Goal: Task Accomplishment & Management: Manage account settings

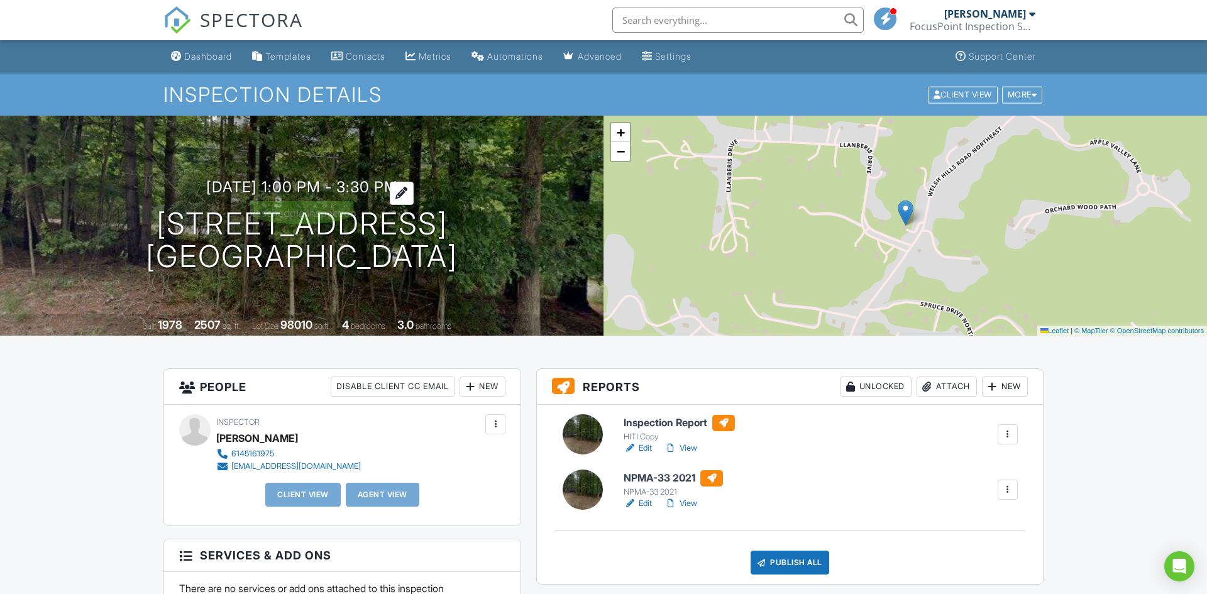
click at [413, 185] on div at bounding box center [402, 193] width 24 height 23
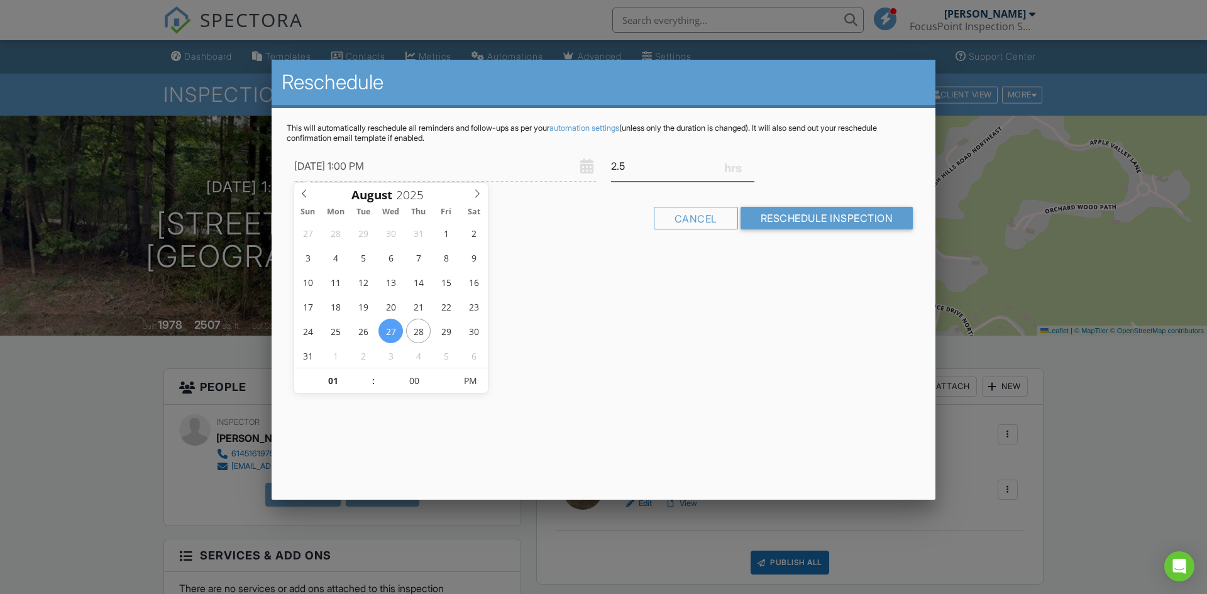
click at [632, 163] on input "2.5" at bounding box center [682, 166] width 143 height 31
click at [751, 161] on input "2.75" at bounding box center [682, 166] width 143 height 31
click at [751, 161] on input "3" at bounding box center [682, 166] width 143 height 31
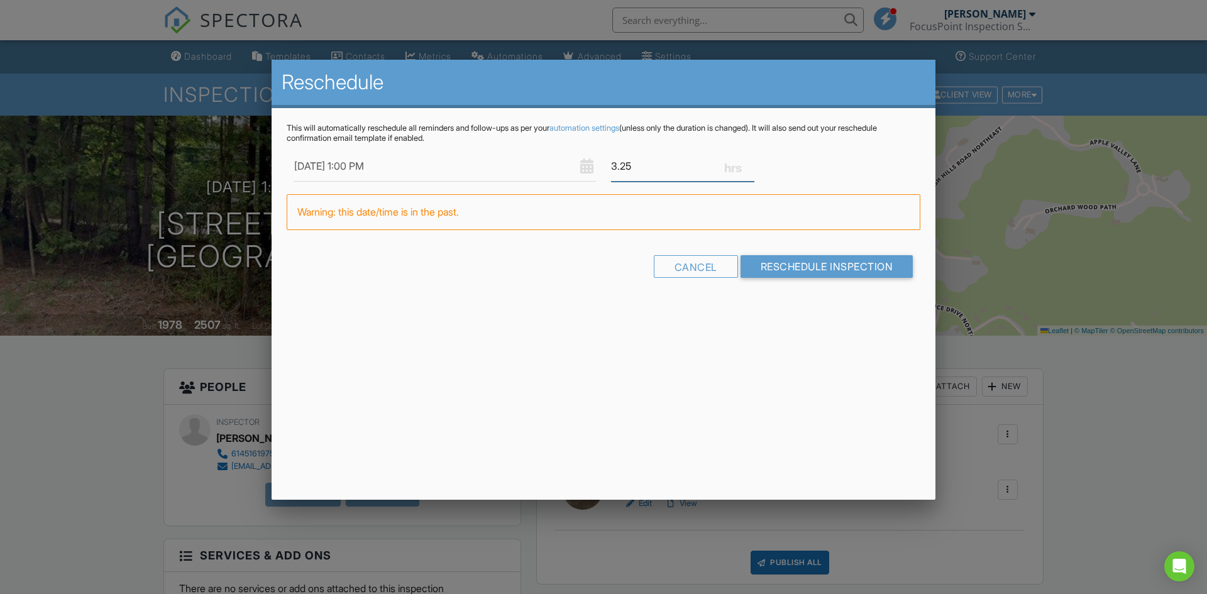
click at [751, 161] on input "3.25" at bounding box center [682, 166] width 143 height 31
click at [751, 161] on input "3.5" at bounding box center [682, 166] width 143 height 31
click at [751, 161] on input "3.75" at bounding box center [682, 166] width 143 height 31
type input "4"
click at [751, 161] on input "4" at bounding box center [682, 166] width 143 height 31
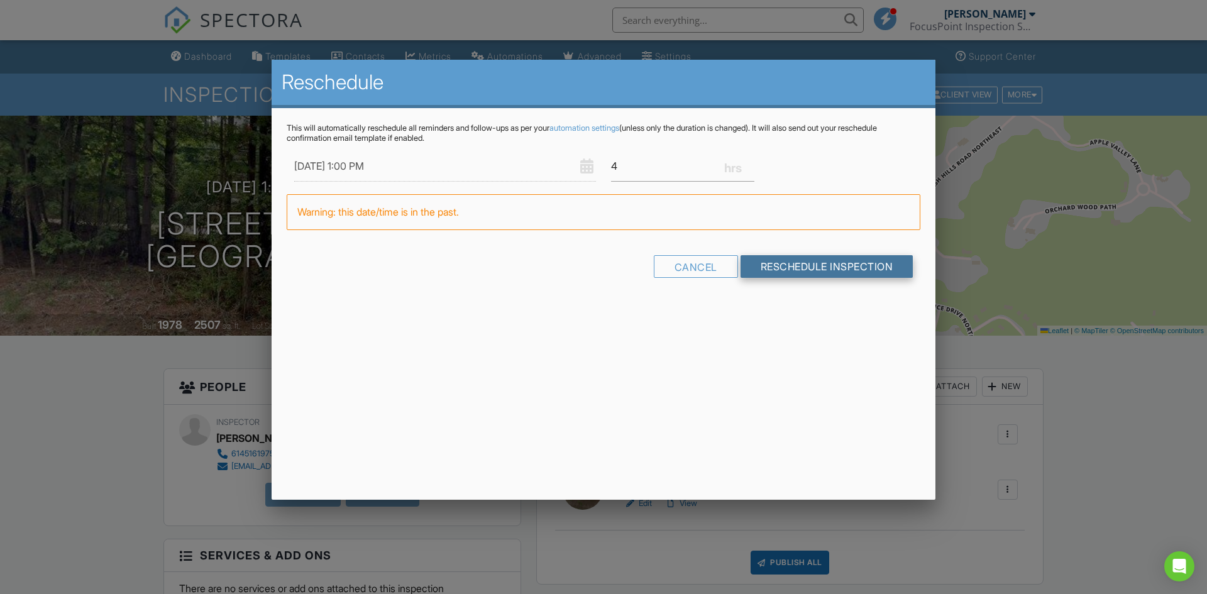
click at [814, 270] on input "Reschedule Inspection" at bounding box center [826, 266] width 173 height 23
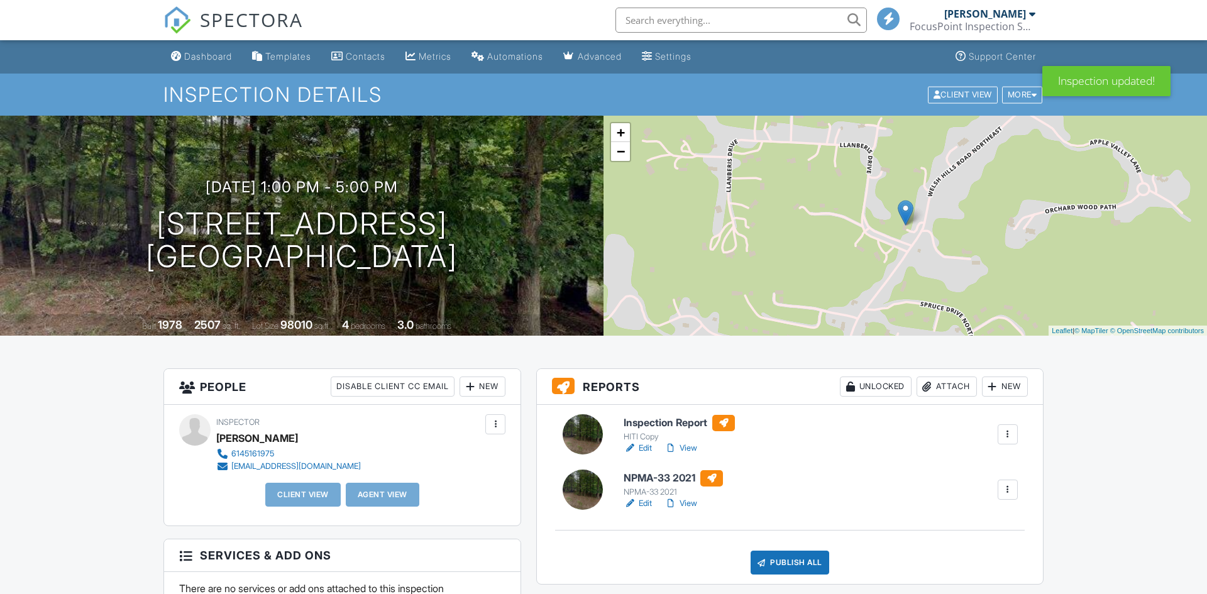
click at [375, 298] on div "08/27/2025 1:00 pm - 5:00 pm 2211 Welsh Hills Rd NE Granville, OH 43023 Built 1…" at bounding box center [301, 226] width 603 height 220
click at [167, 287] on div "08/27/2025 1:00 pm - 5:00 pm 2211 Welsh Hills Rd NE Granville, OH 43023 Built 1…" at bounding box center [301, 226] width 603 height 220
click at [137, 296] on div "08/27/2025 1:00 pm - 5:00 pm 2211 Welsh Hills Rd NE Granville, OH 43023 Built 1…" at bounding box center [301, 226] width 603 height 220
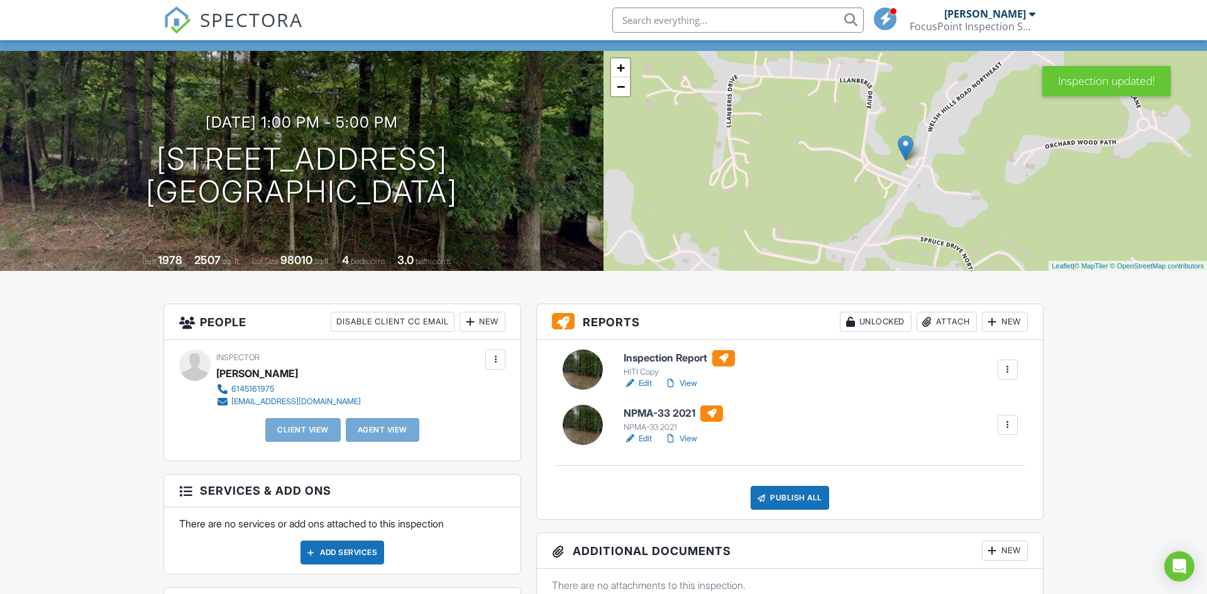
scroll to position [70, 0]
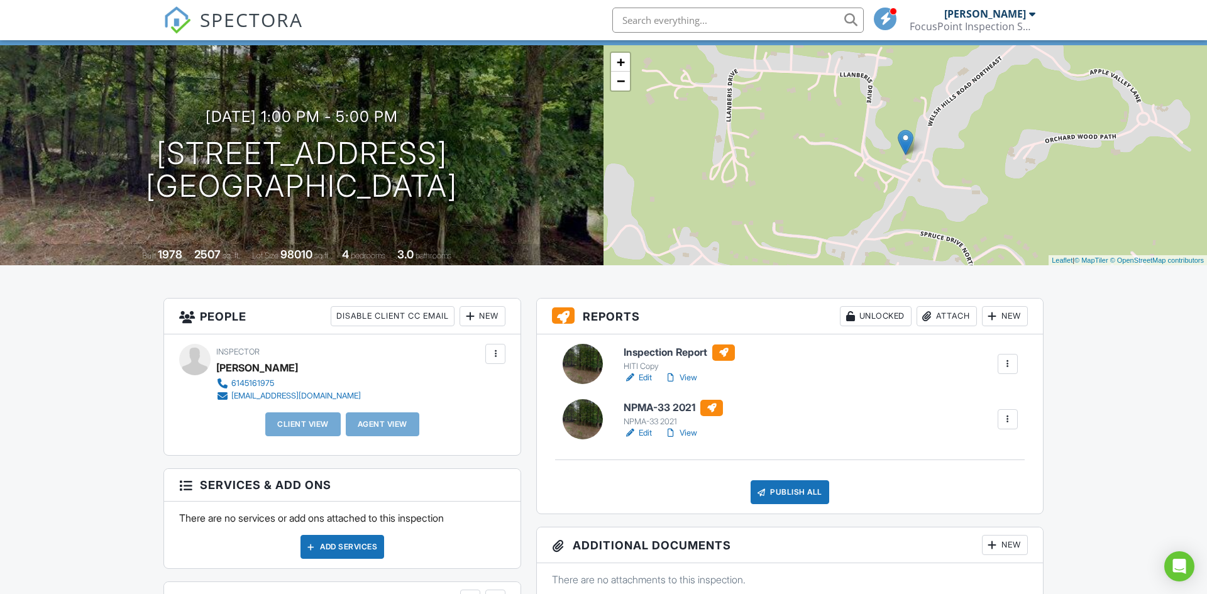
click at [1007, 361] on div at bounding box center [1007, 364] width 13 height 13
click at [662, 356] on h6 "Inspection Report" at bounding box center [678, 352] width 111 height 16
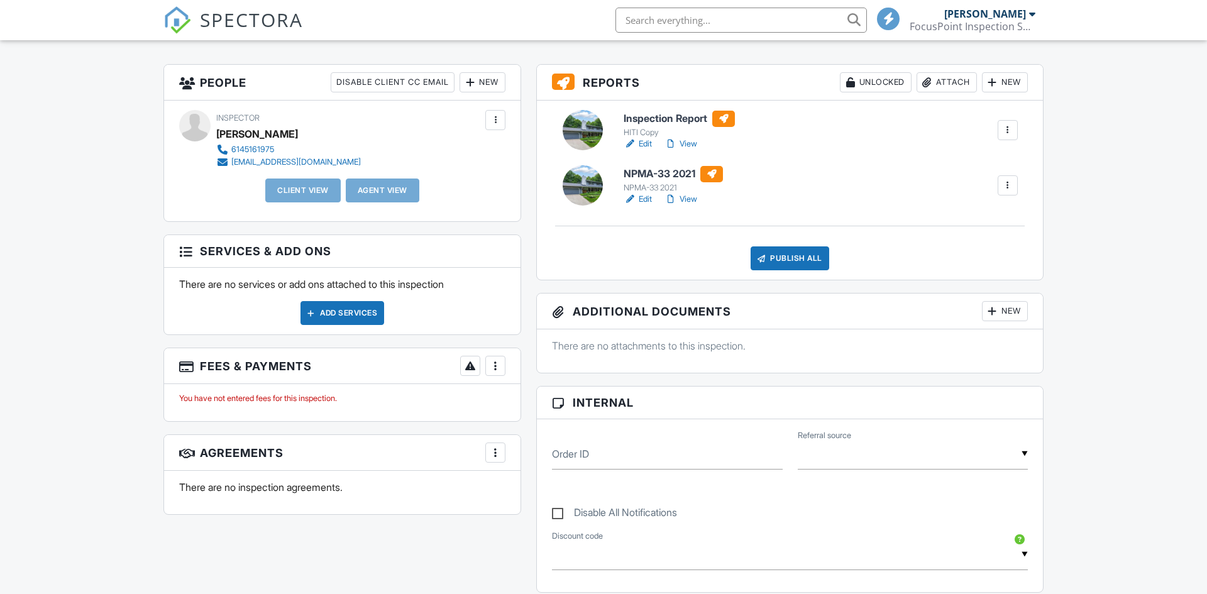
click at [332, 317] on div "Add Services" at bounding box center [342, 313] width 84 height 24
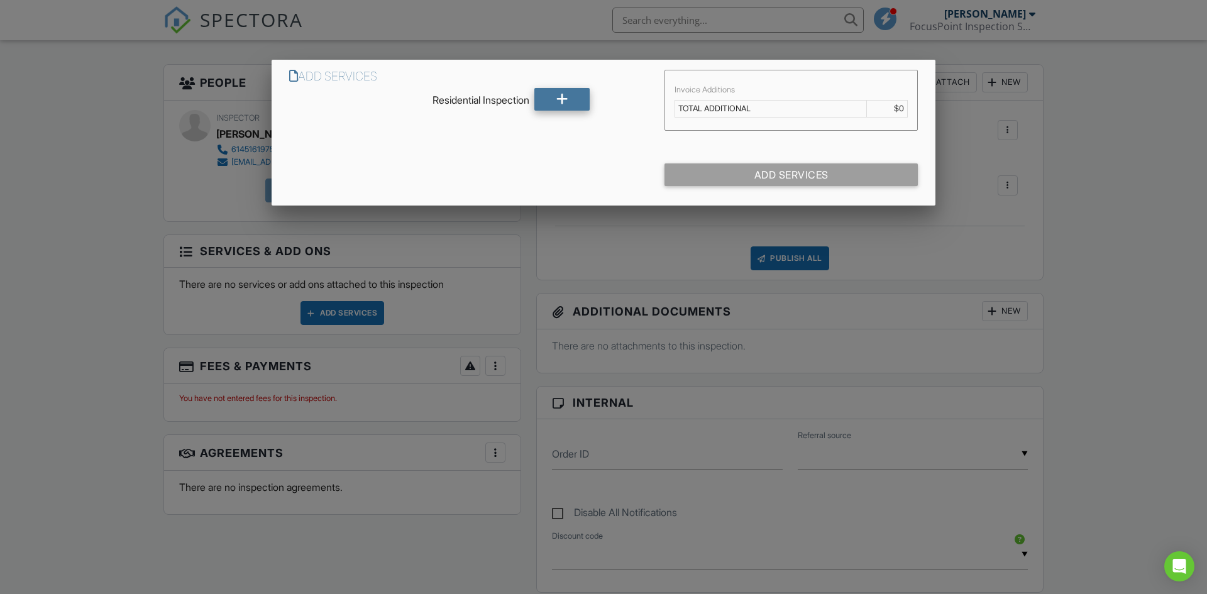
click at [561, 98] on icon at bounding box center [562, 99] width 12 height 23
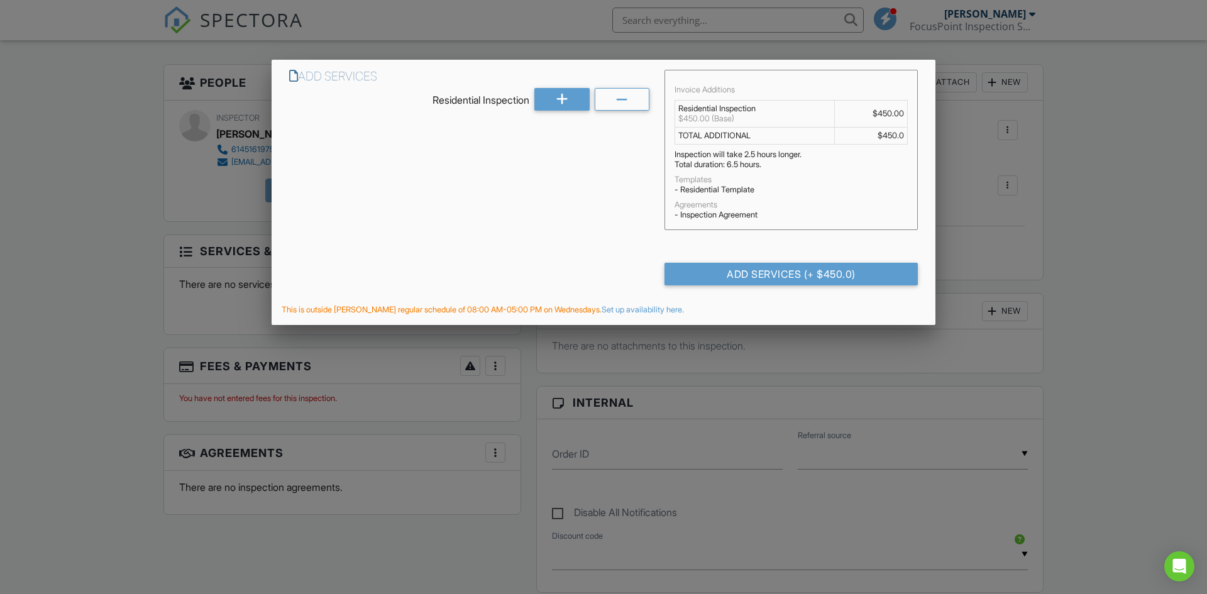
click at [436, 237] on div "Add Services Residential Inspection Invoice Additions Residential Inspection $4…" at bounding box center [603, 156] width 664 height 193
click at [566, 100] on icon at bounding box center [562, 99] width 12 height 23
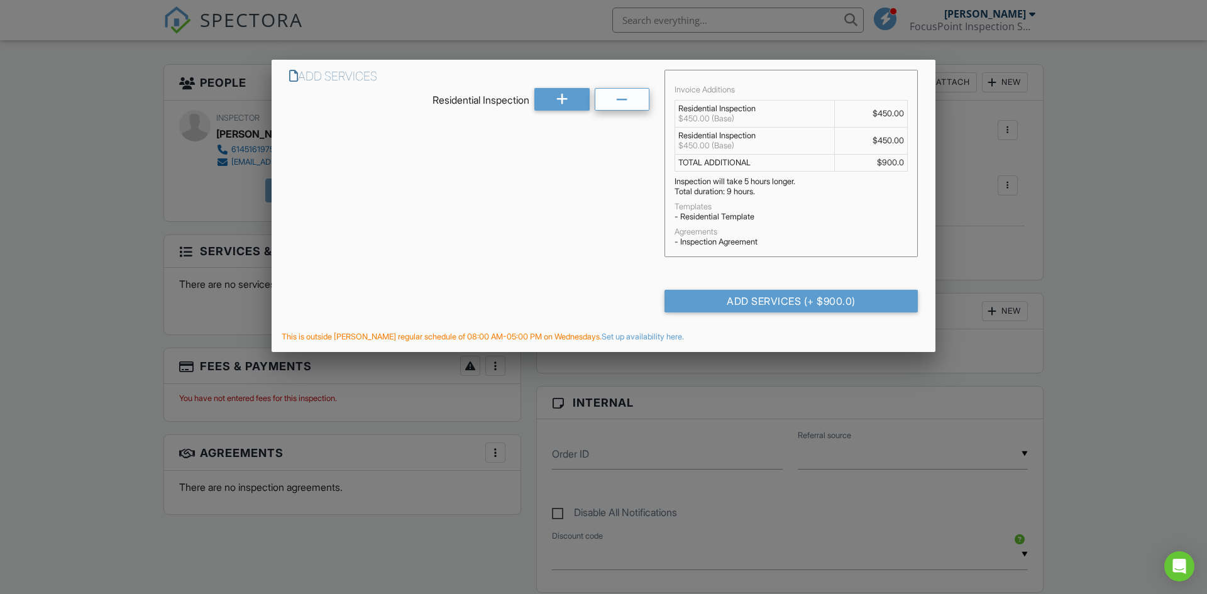
click at [610, 100] on div at bounding box center [621, 99] width 55 height 23
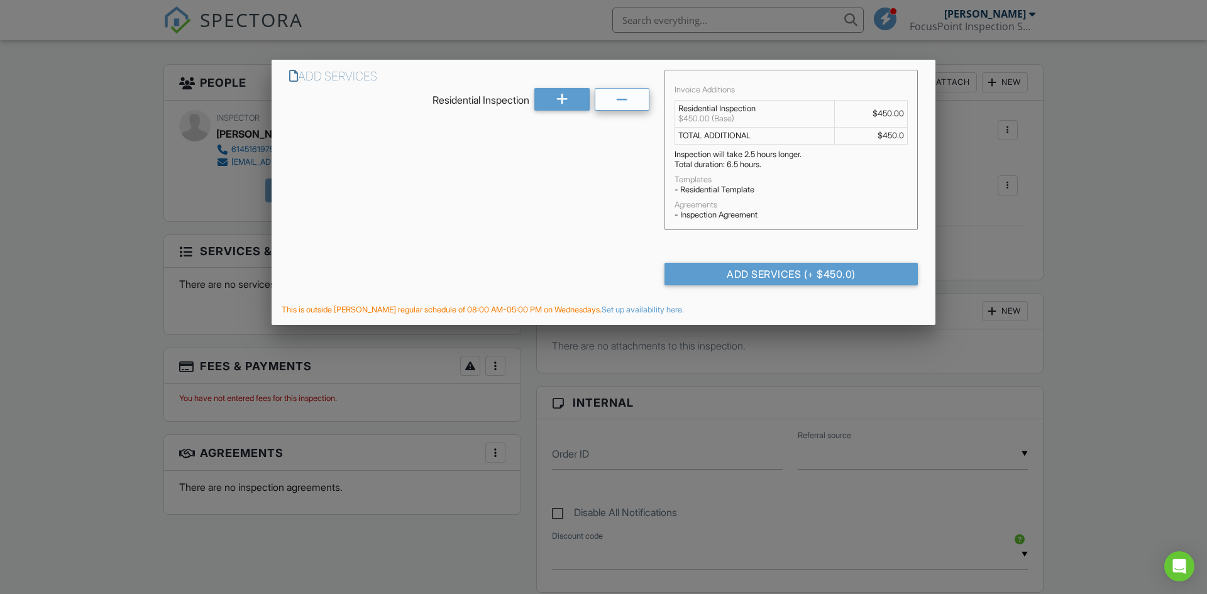
click at [616, 105] on icon at bounding box center [622, 100] width 12 height 23
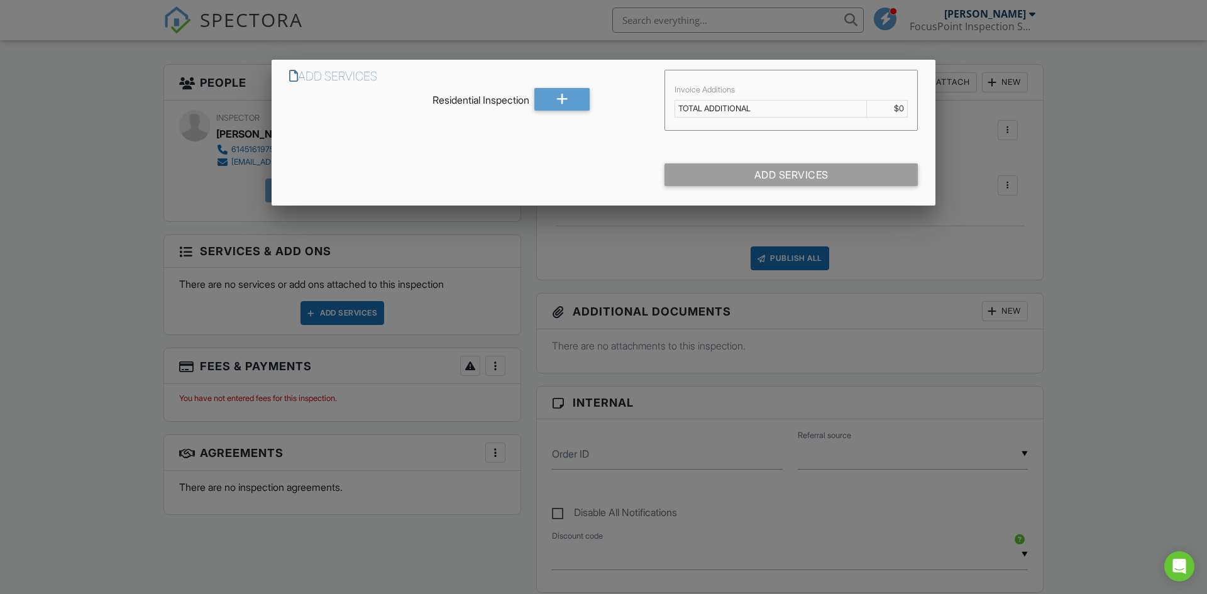
click at [47, 257] on div at bounding box center [603, 308] width 1207 height 742
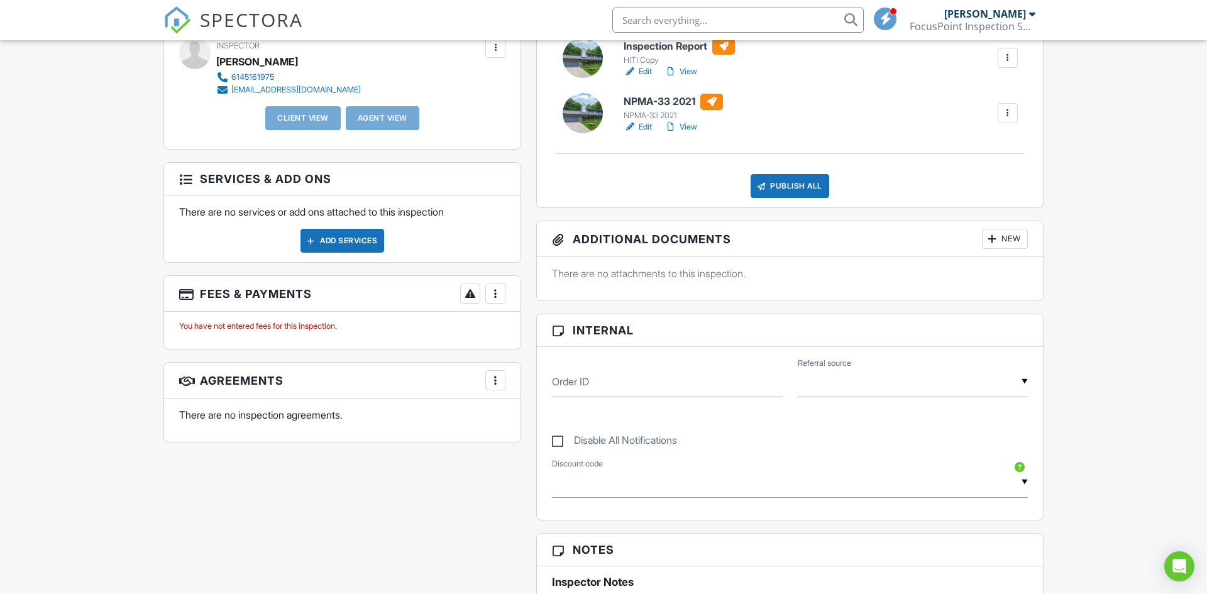
scroll to position [379, 0]
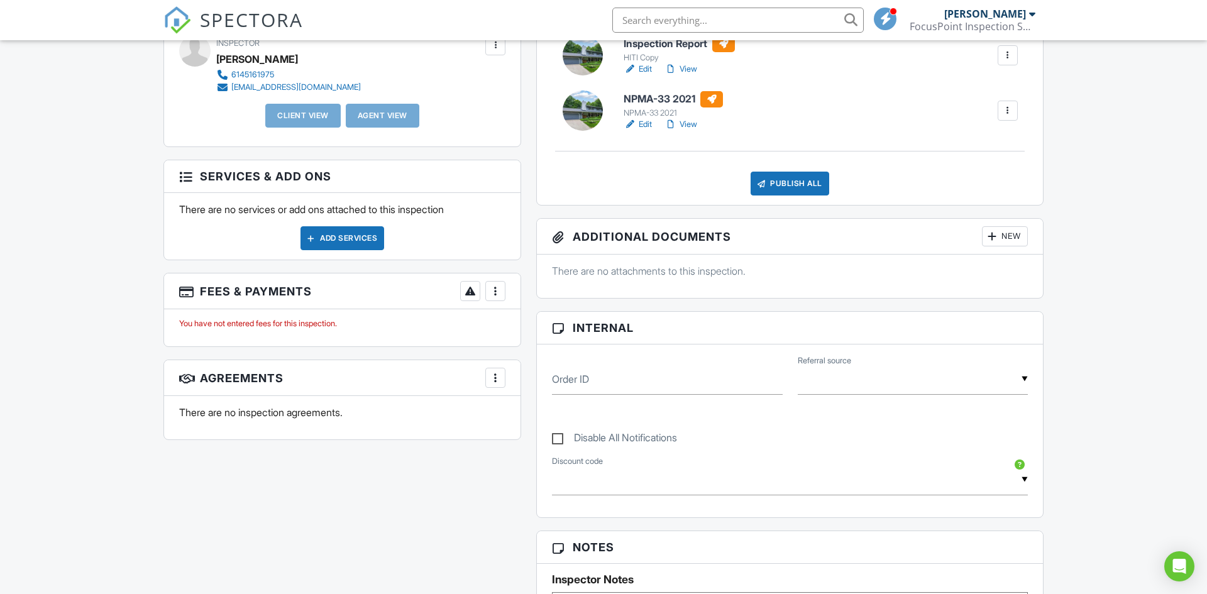
click at [500, 295] on div at bounding box center [495, 291] width 13 height 13
click at [538, 332] on li "Edit Fees & Payments" at bounding box center [558, 329] width 131 height 31
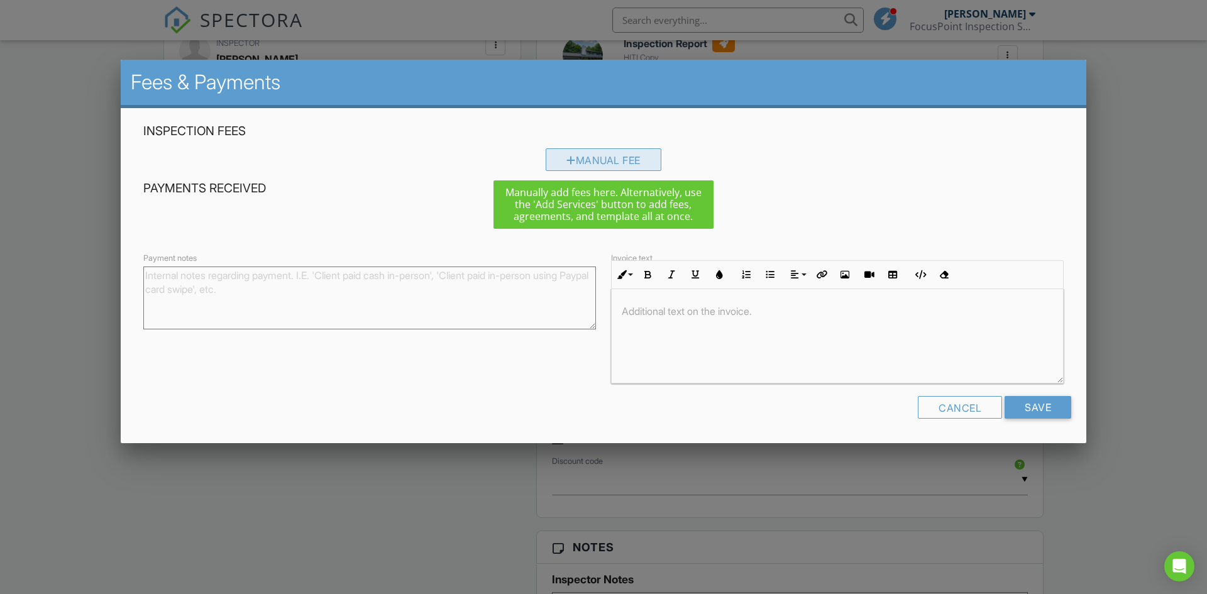
click at [554, 153] on div "Manual Fee" at bounding box center [603, 159] width 116 height 23
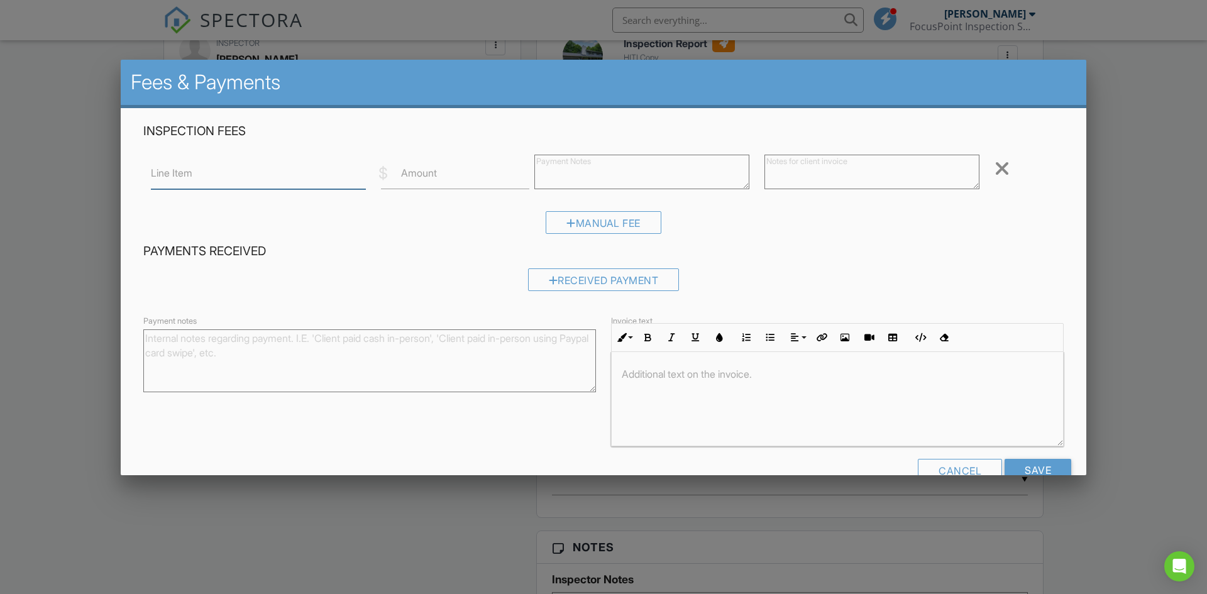
click at [216, 171] on input "Line Item" at bounding box center [258, 173] width 215 height 31
type input "General Inspectio"
click at [398, 167] on input "Amount" at bounding box center [455, 173] width 148 height 31
type input "400"
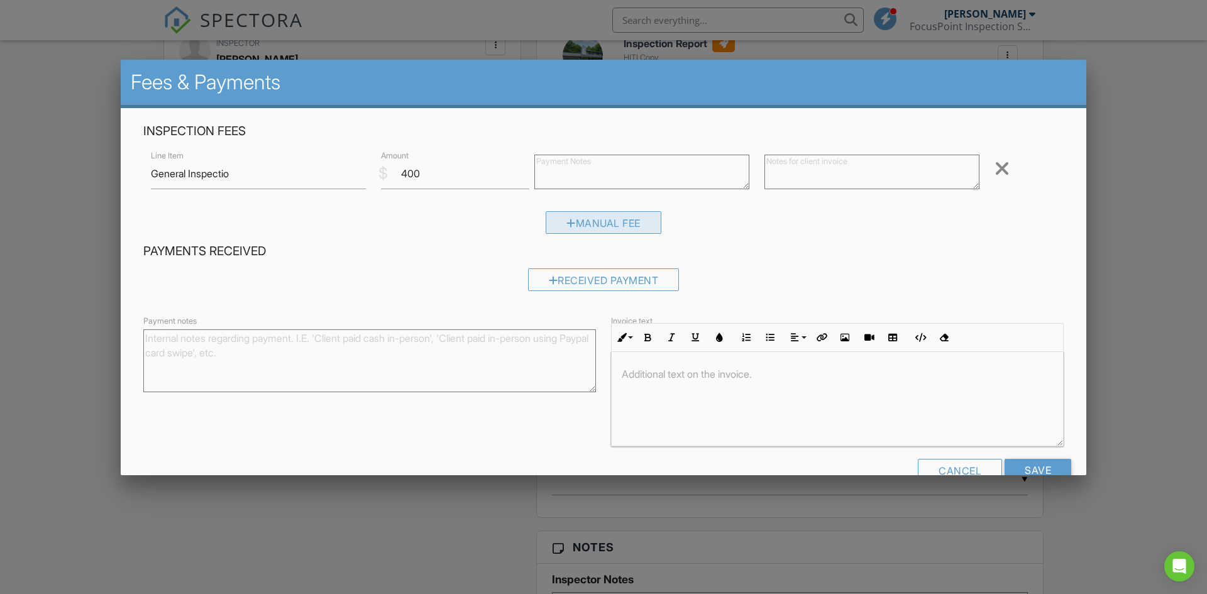
click at [568, 228] on div "Manual Fee" at bounding box center [603, 222] width 116 height 23
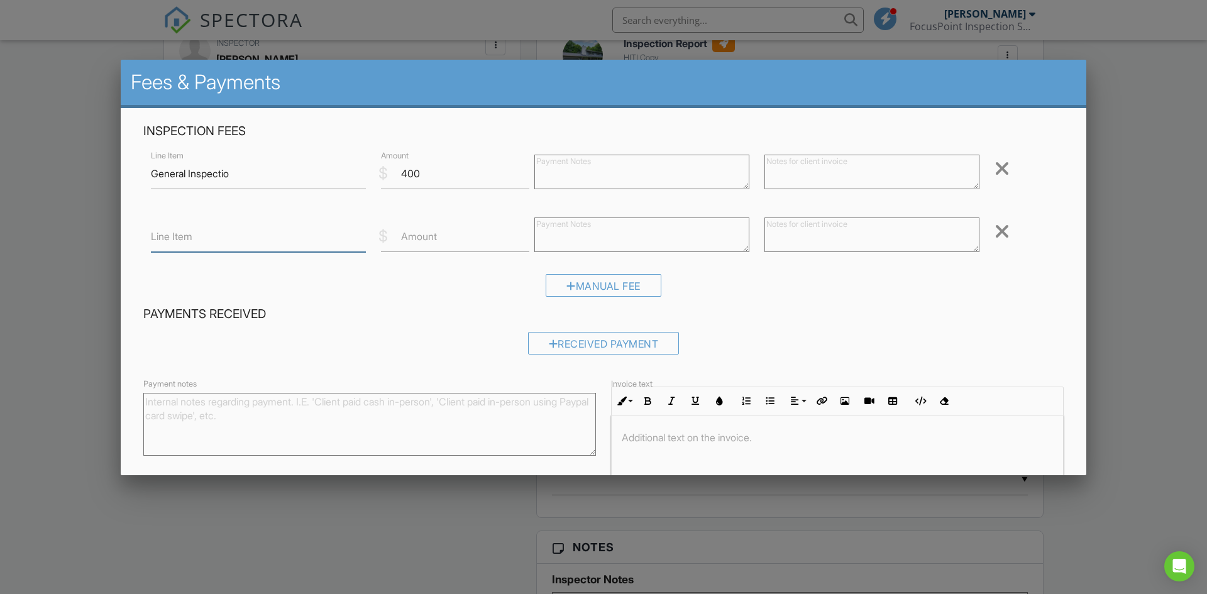
click at [164, 243] on input "Line Item" at bounding box center [258, 236] width 215 height 31
type input "Radon (Real Estate SOP)"
click at [402, 233] on label "Amount" at bounding box center [419, 236] width 36 height 14
click at [402, 233] on input "Amount" at bounding box center [455, 236] width 148 height 31
type input "100"
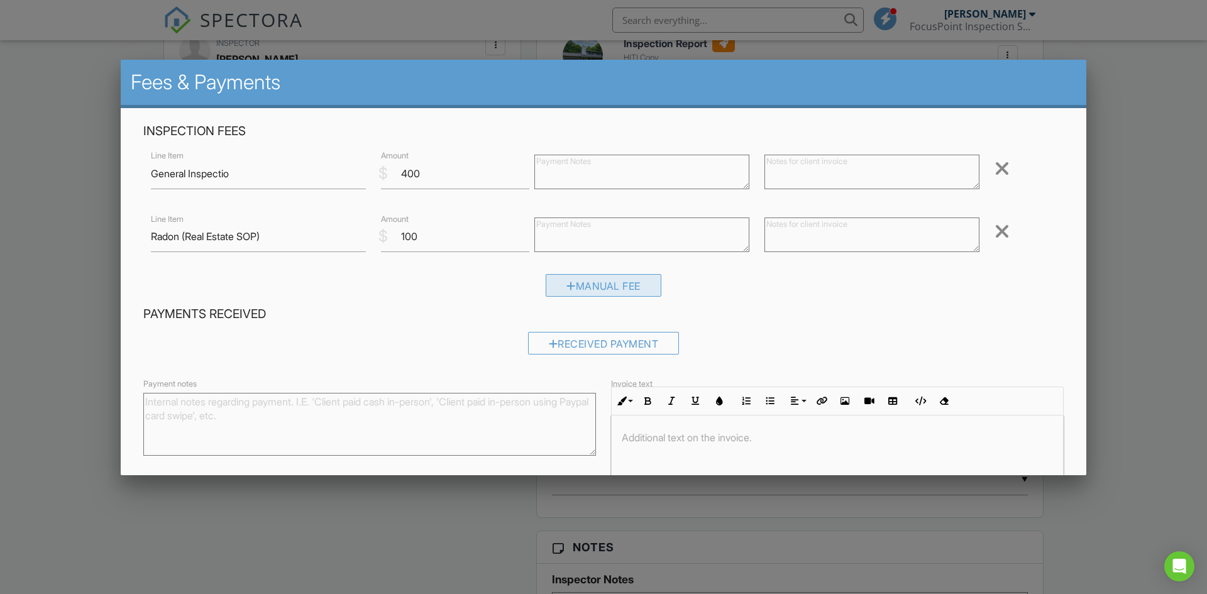
click at [599, 292] on div "Manual Fee" at bounding box center [603, 285] width 116 height 23
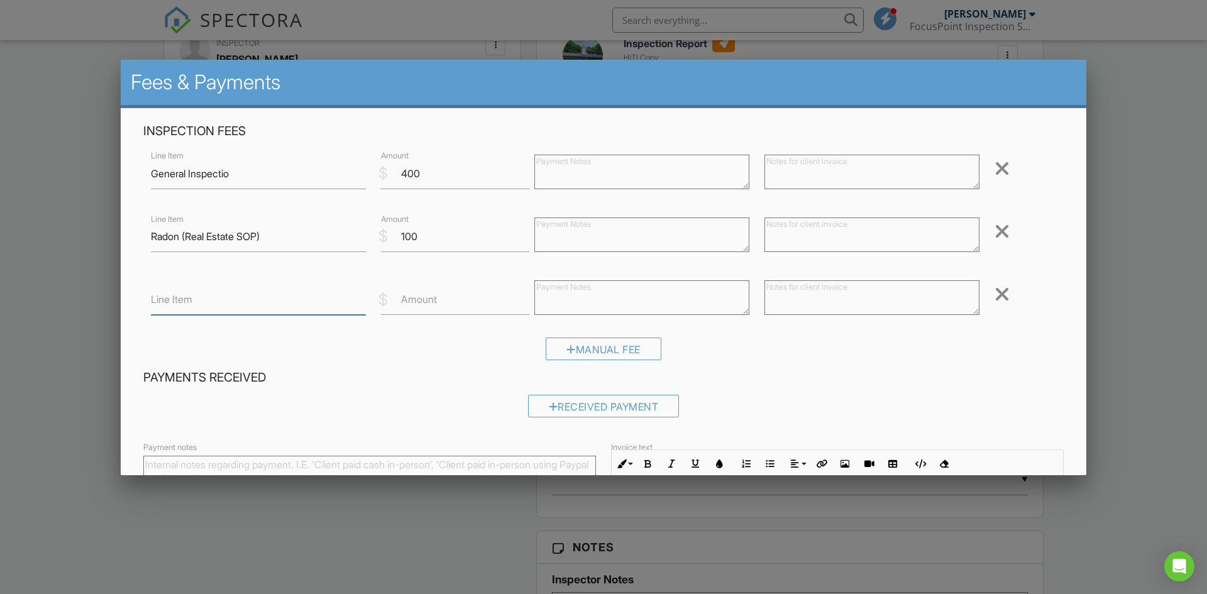
click at [211, 313] on input "Line Item" at bounding box center [258, 299] width 215 height 31
type input "Wood Destroying Organism"
click at [412, 306] on label "Amount" at bounding box center [419, 299] width 36 height 14
click at [412, 306] on input "Amount" at bounding box center [455, 299] width 148 height 31
type input "50"
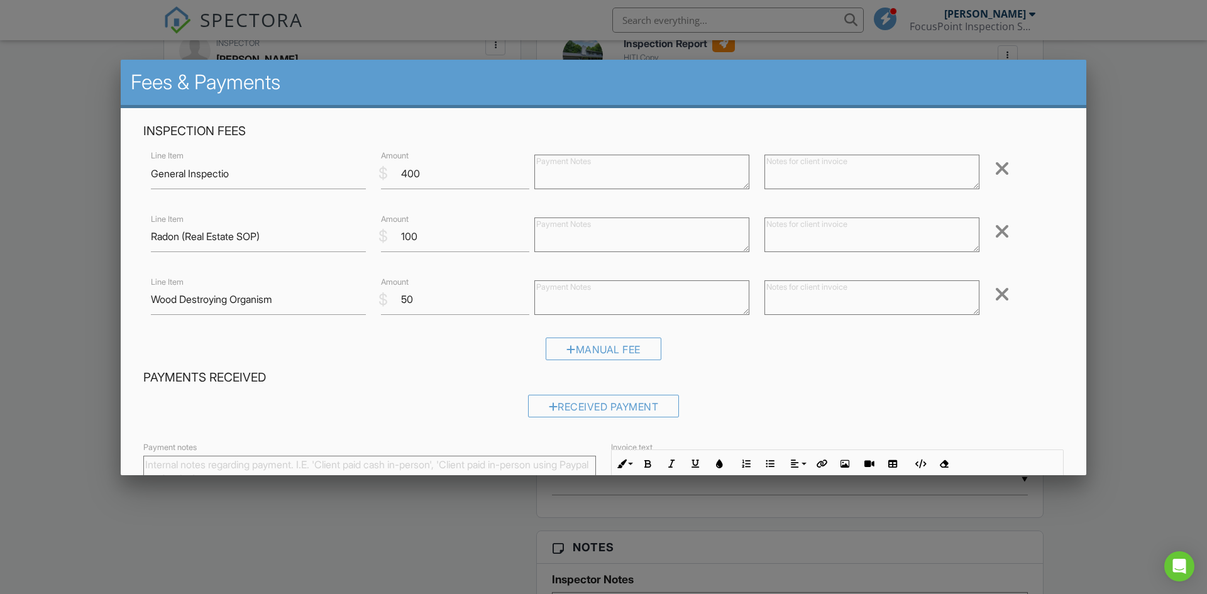
click at [501, 333] on div "Inspection Fees Line Item General Inspectio $ Amount 400 Remove Line Item Radon…" at bounding box center [603, 246] width 935 height 246
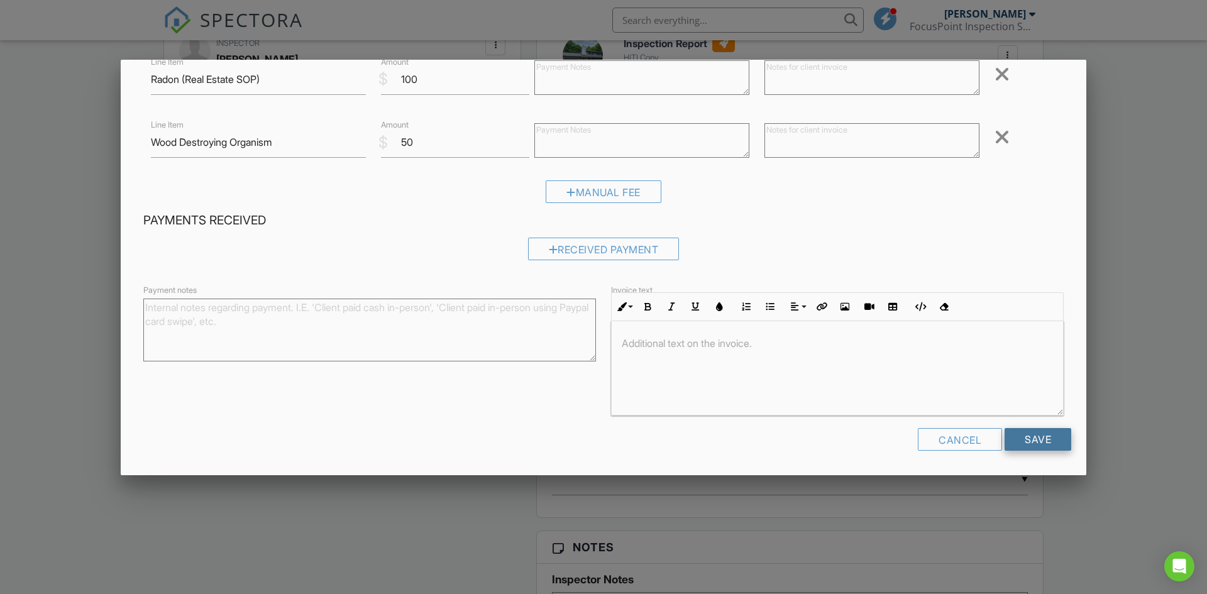
click at [1036, 442] on input "Save" at bounding box center [1037, 439] width 67 height 23
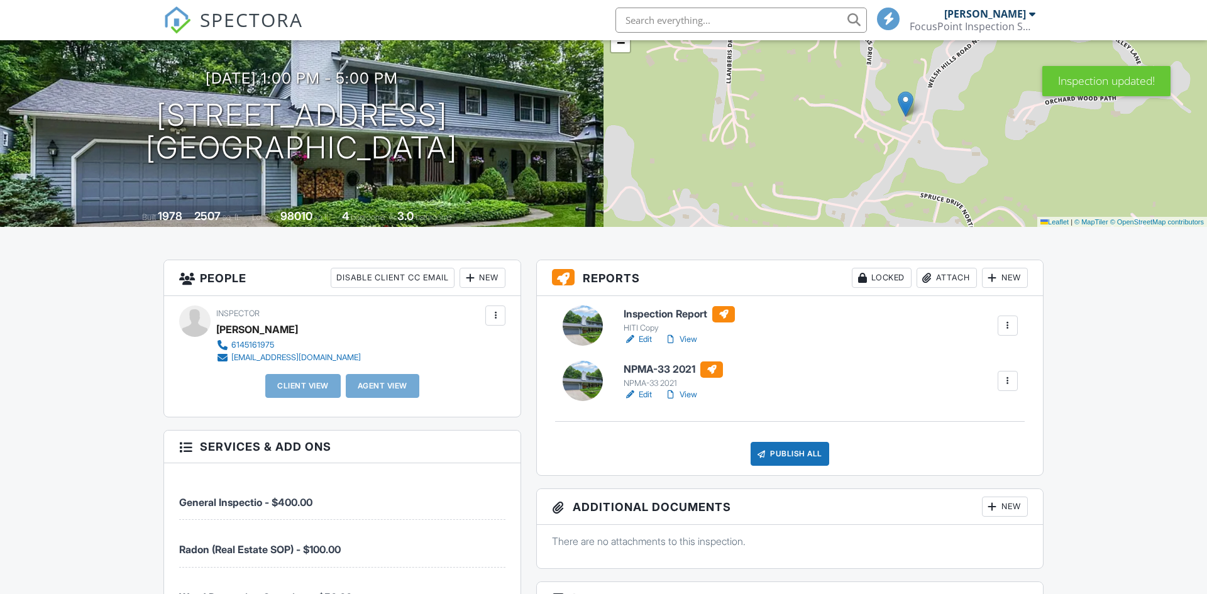
click at [488, 320] on div at bounding box center [495, 315] width 20 height 20
click at [385, 283] on div "Disable Client CC Email" at bounding box center [393, 278] width 124 height 20
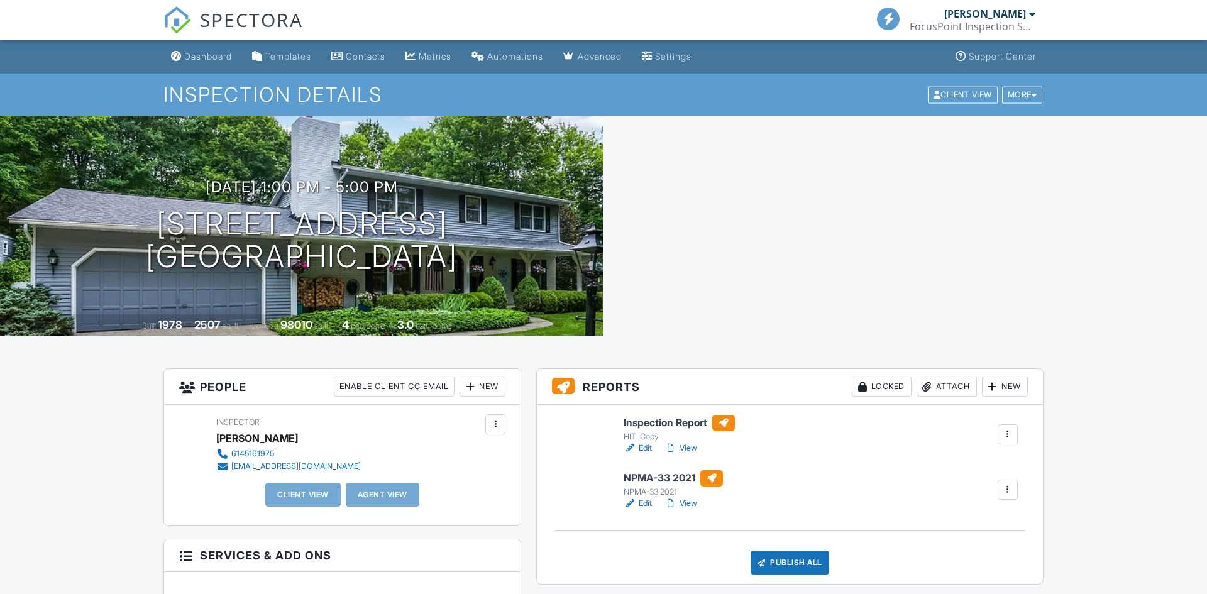
click at [471, 380] on div at bounding box center [470, 386] width 13 height 13
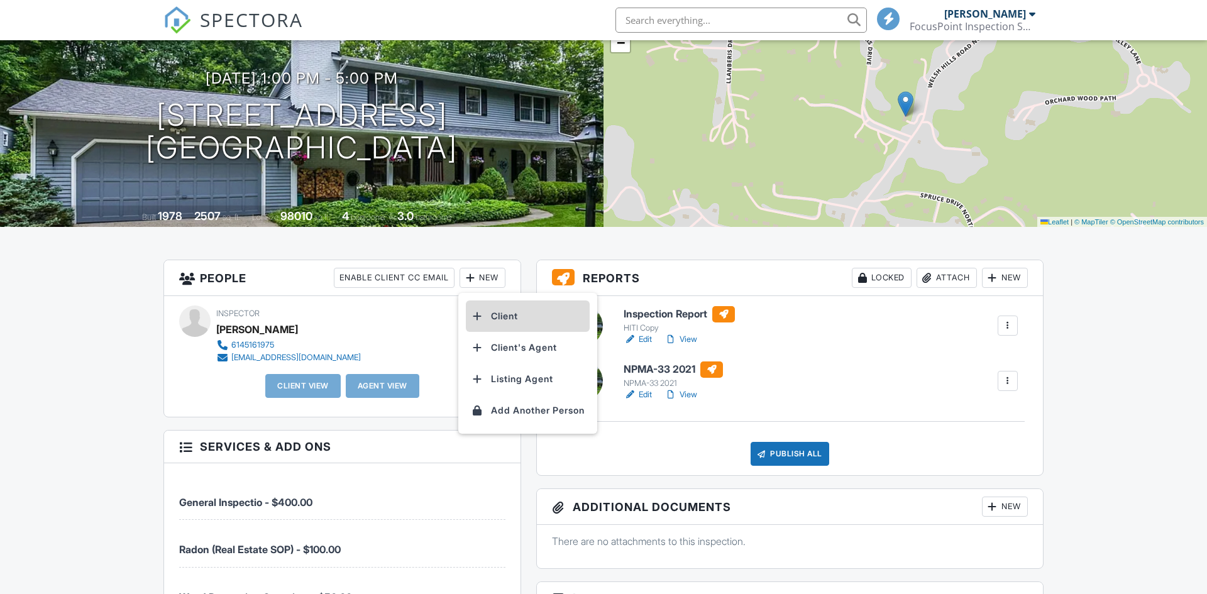
click at [508, 317] on li "Client" at bounding box center [528, 315] width 124 height 31
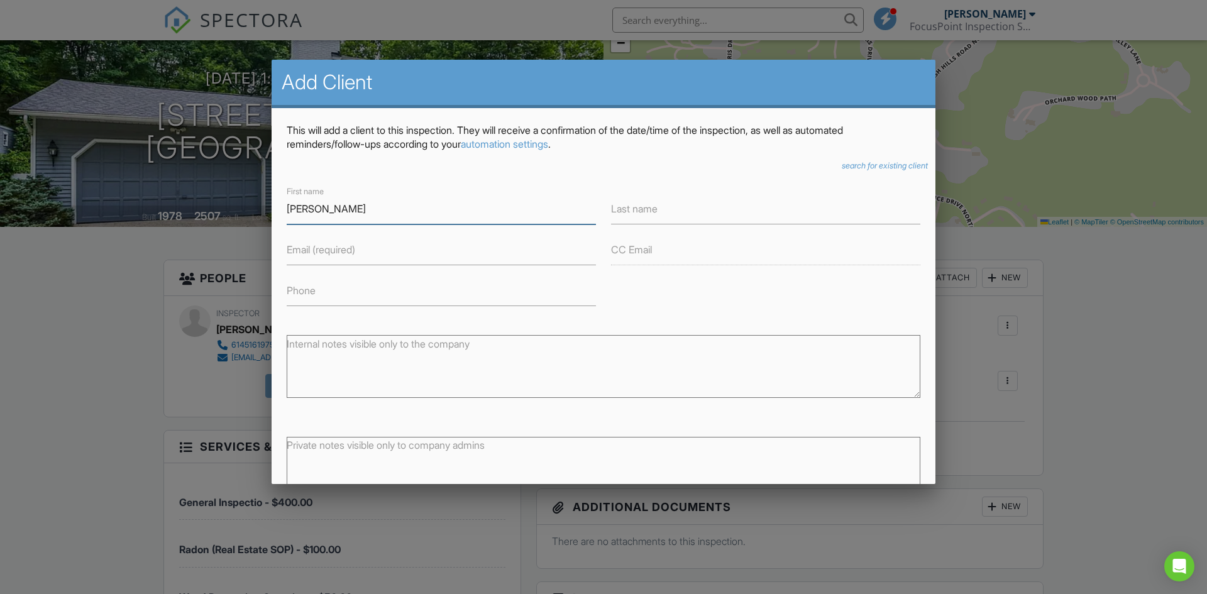
type input "[PERSON_NAME]"
click at [310, 258] on input "Email (required)" at bounding box center [441, 249] width 309 height 31
click at [315, 249] on input "alisonrariden" at bounding box center [441, 249] width 309 height 31
click at [341, 247] on input "alirariden" at bounding box center [441, 249] width 309 height 31
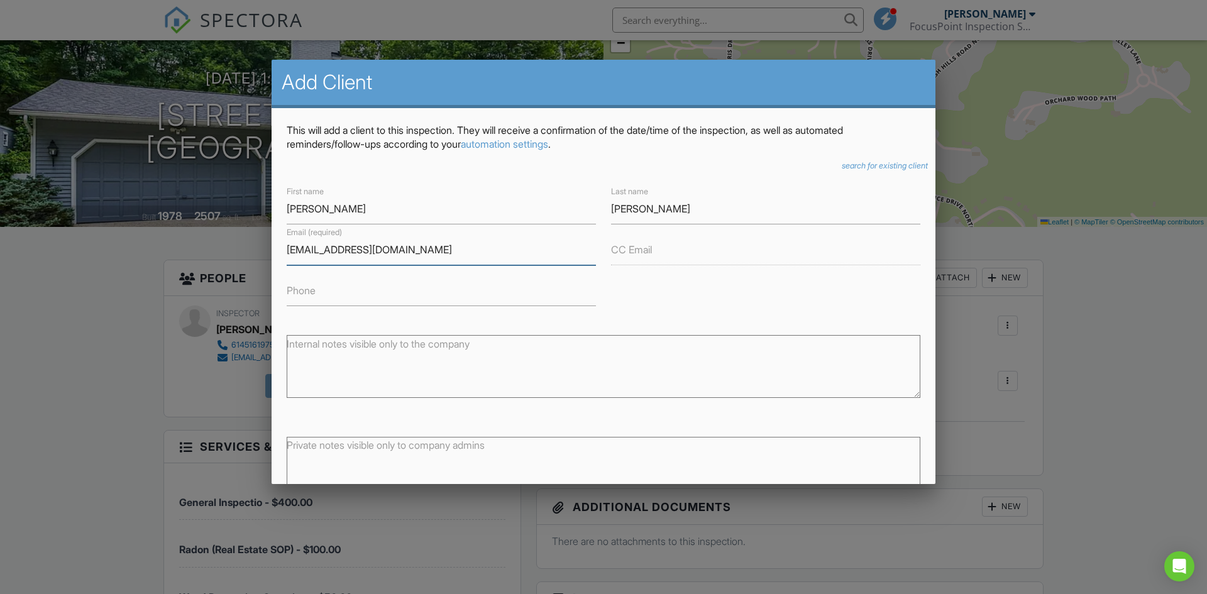
scroll to position [85, 0]
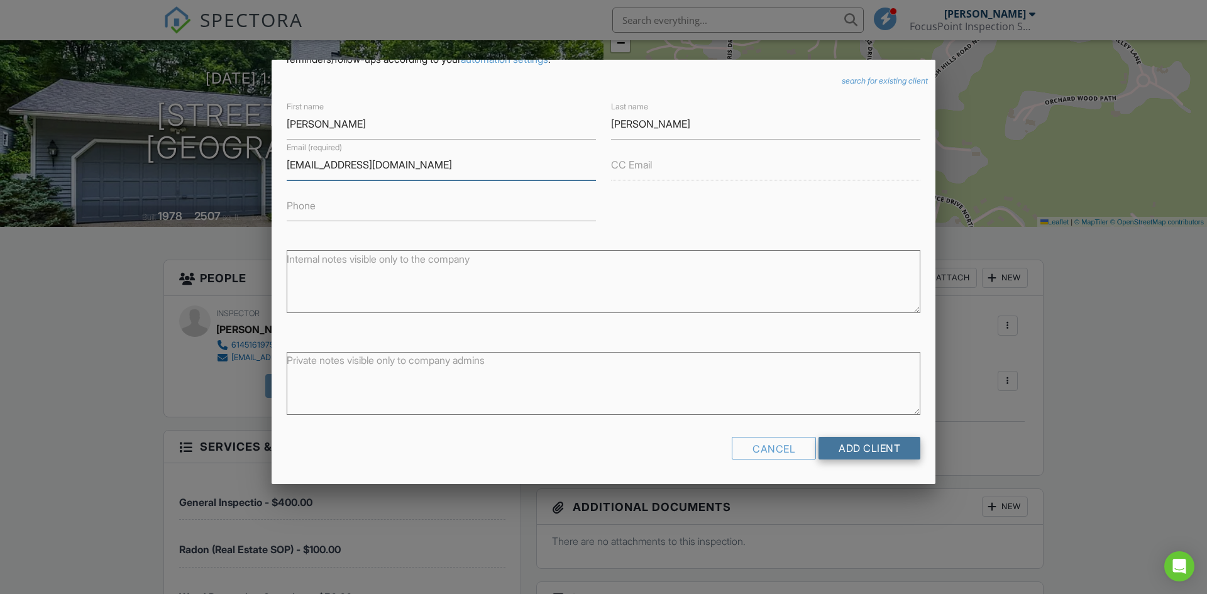
type input "[EMAIL_ADDRESS][DOMAIN_NAME]"
click at [851, 449] on input "Add Client" at bounding box center [869, 448] width 102 height 23
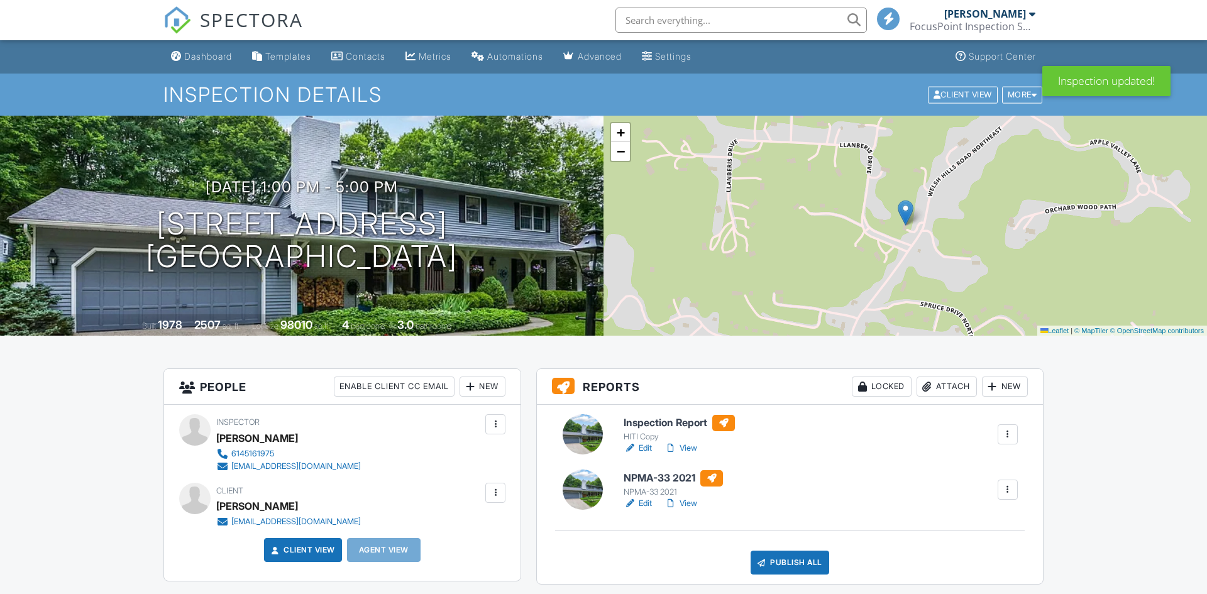
click at [495, 390] on div "New" at bounding box center [482, 386] width 46 height 20
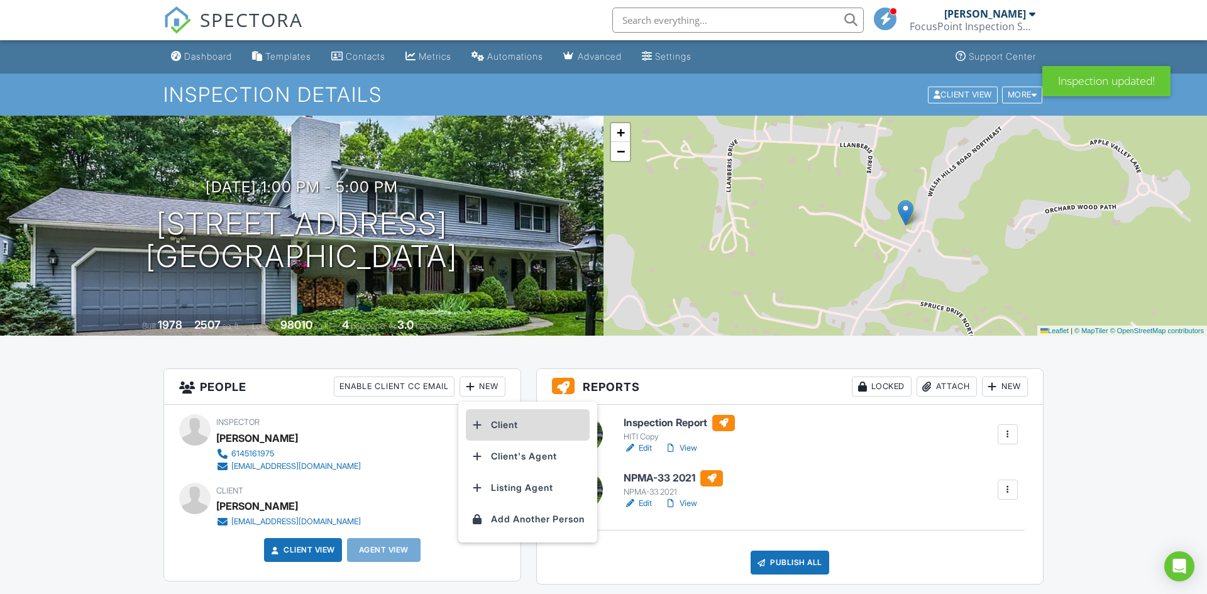
click at [521, 428] on li "Client" at bounding box center [528, 424] width 124 height 31
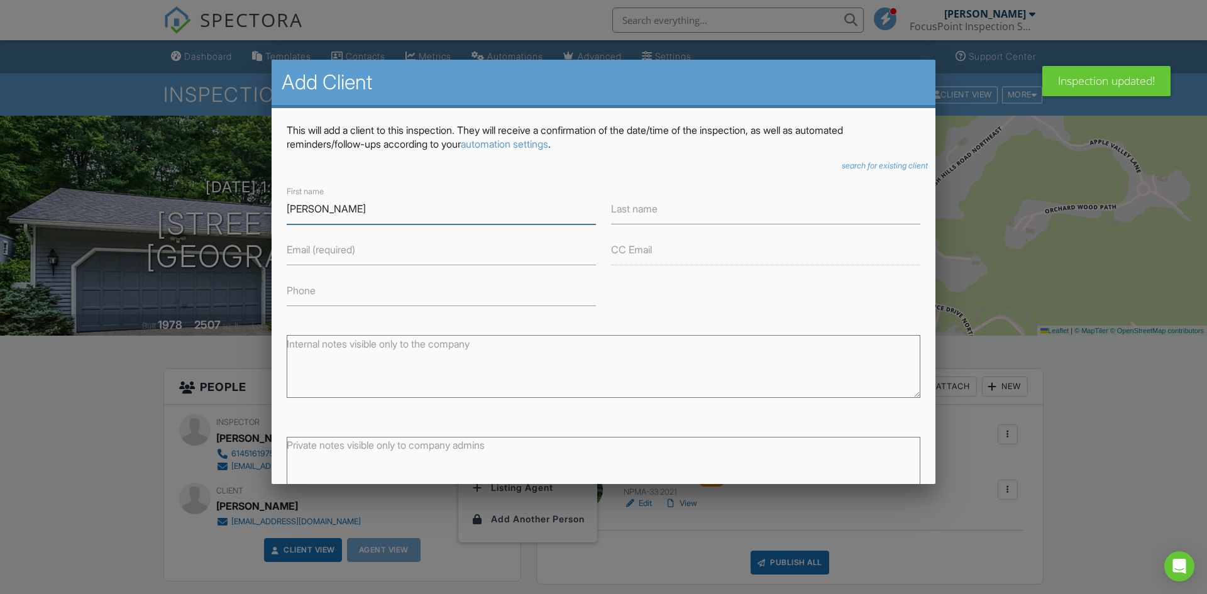
type input "[PERSON_NAME]"
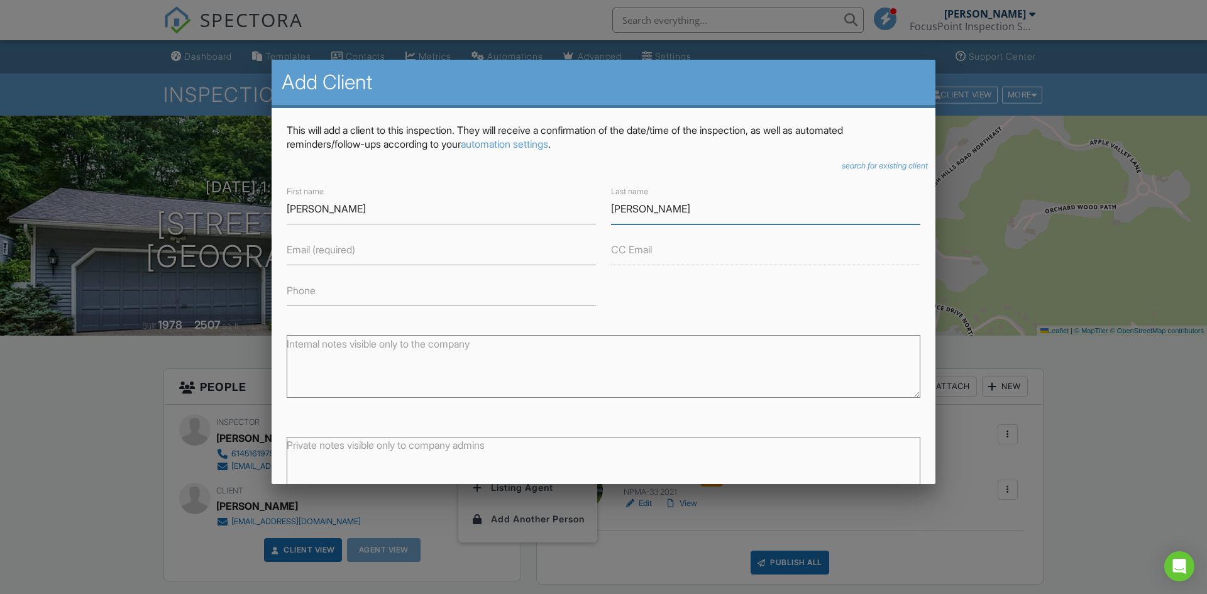
type input "[PERSON_NAME]"
click at [462, 261] on input "Email (required)" at bounding box center [441, 249] width 309 height 31
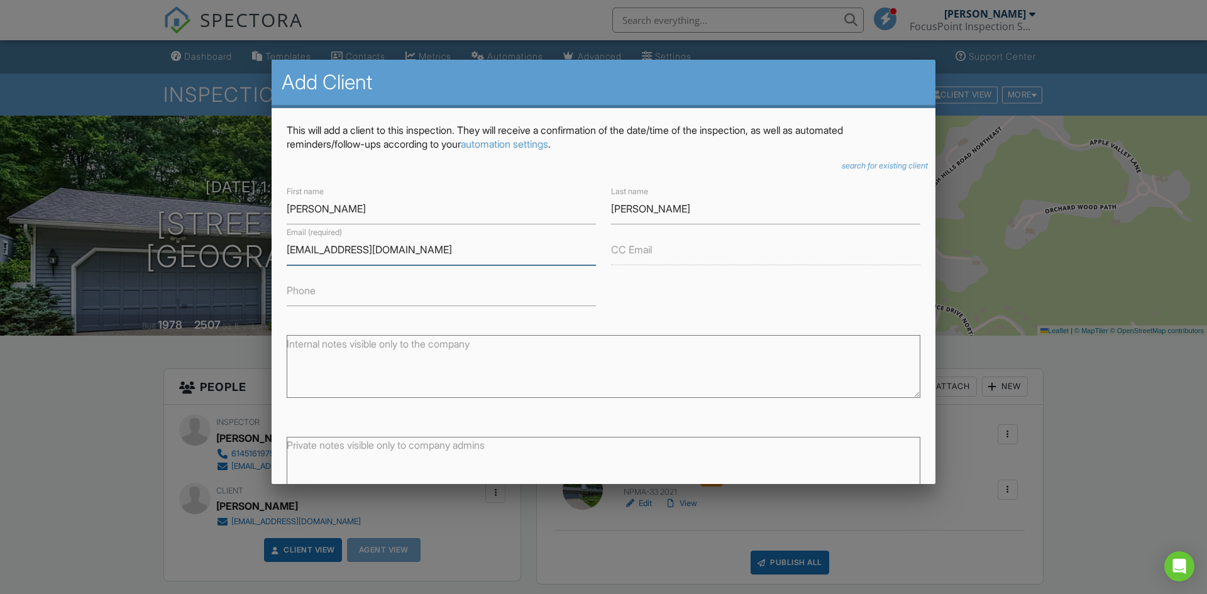
scroll to position [85, 0]
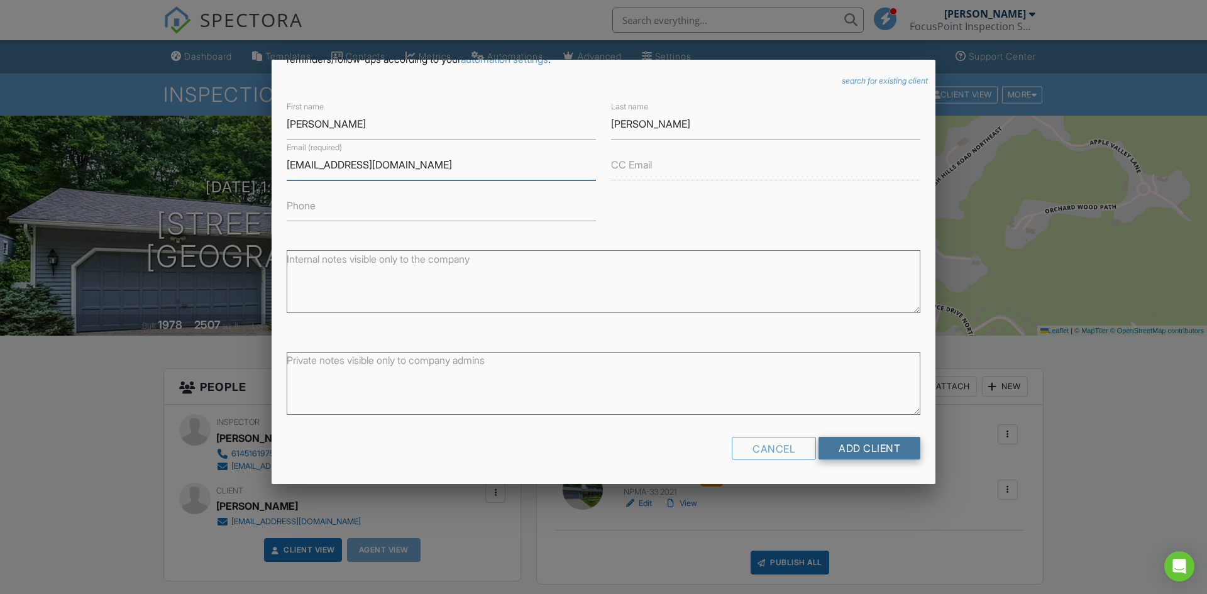
type input "[EMAIL_ADDRESS][DOMAIN_NAME]"
click at [885, 452] on input "Add Client" at bounding box center [869, 448] width 102 height 23
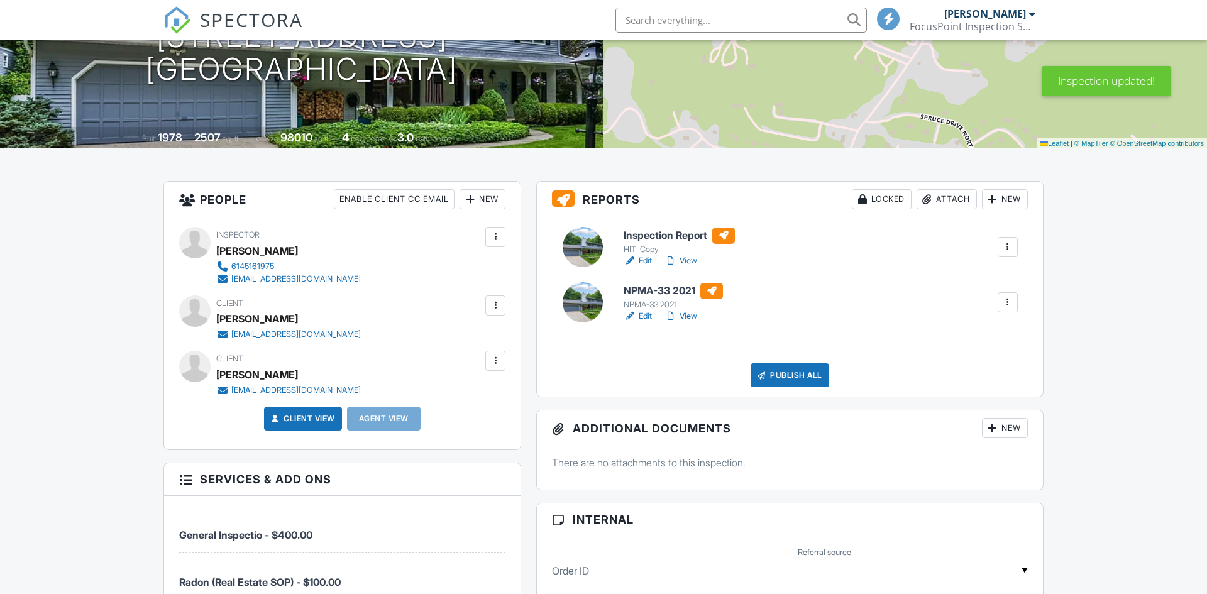
scroll to position [215, 0]
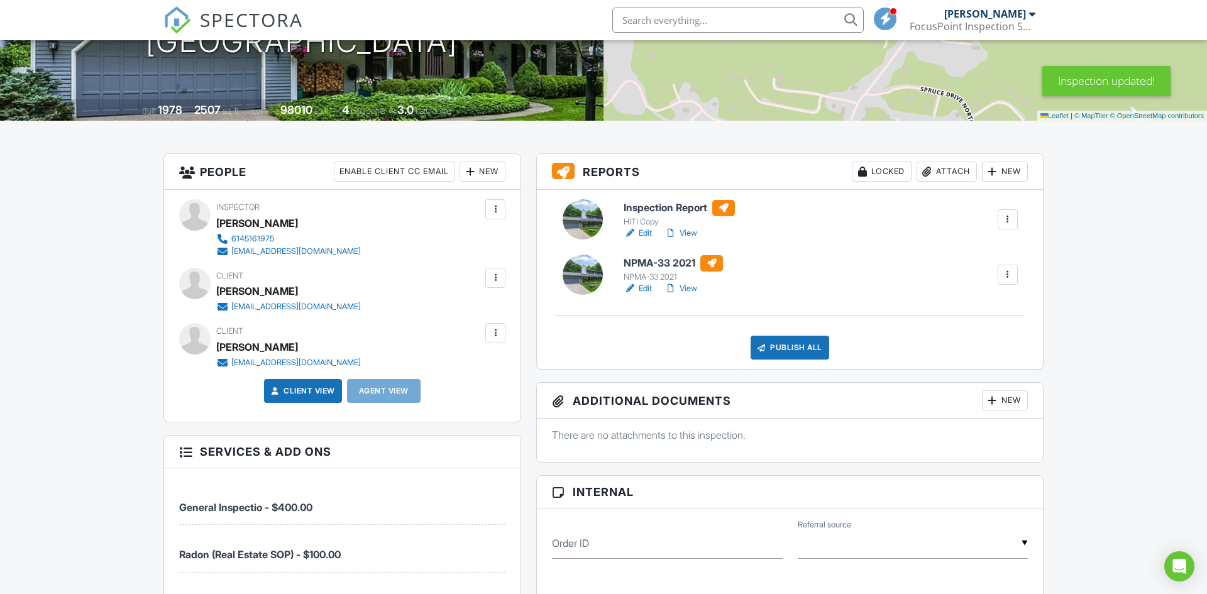
click at [479, 170] on div "New" at bounding box center [482, 172] width 46 height 20
click at [542, 207] on li "Client's Agent" at bounding box center [528, 209] width 124 height 31
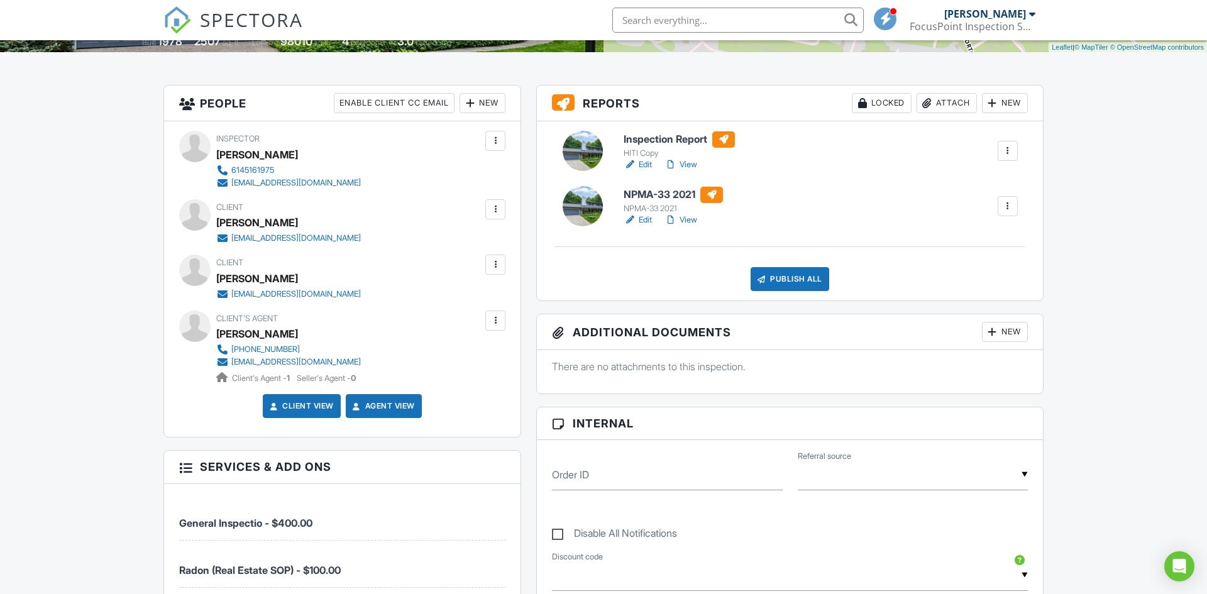
click at [1010, 150] on div at bounding box center [1007, 151] width 13 height 13
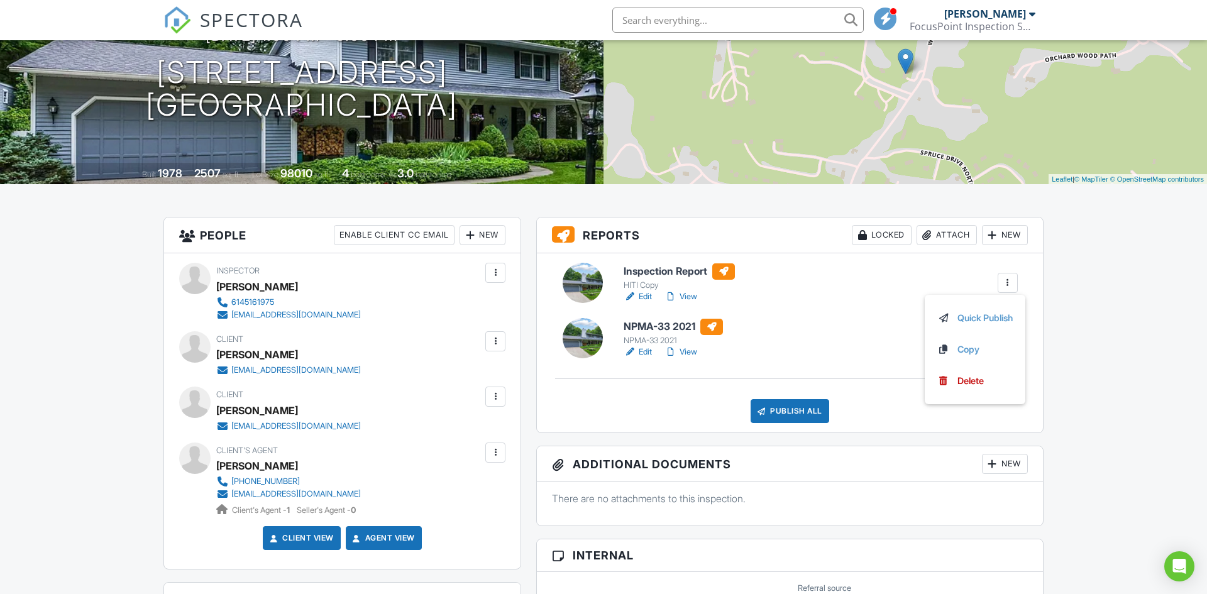
scroll to position [163, 0]
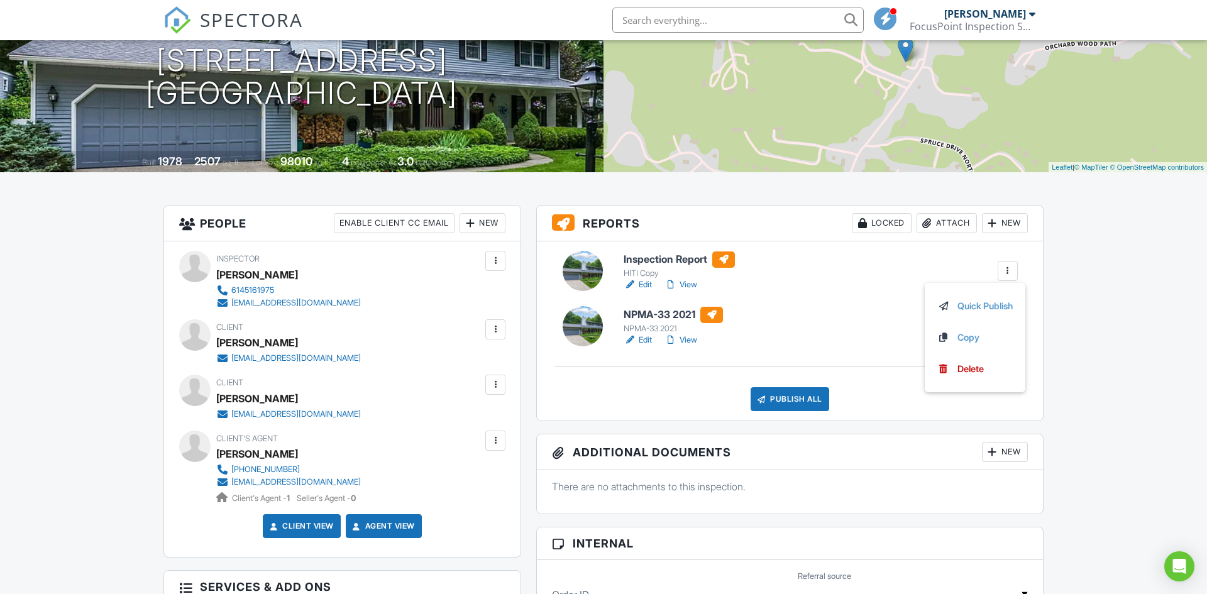
click at [657, 261] on h6 "Inspection Report" at bounding box center [678, 259] width 111 height 16
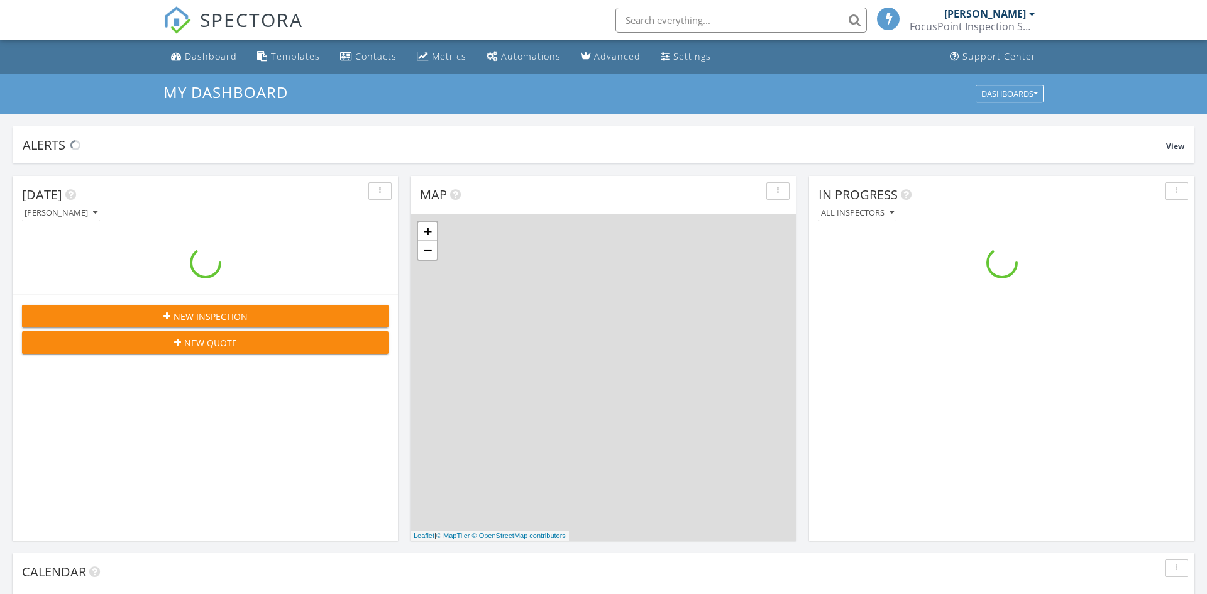
scroll to position [1144, 1207]
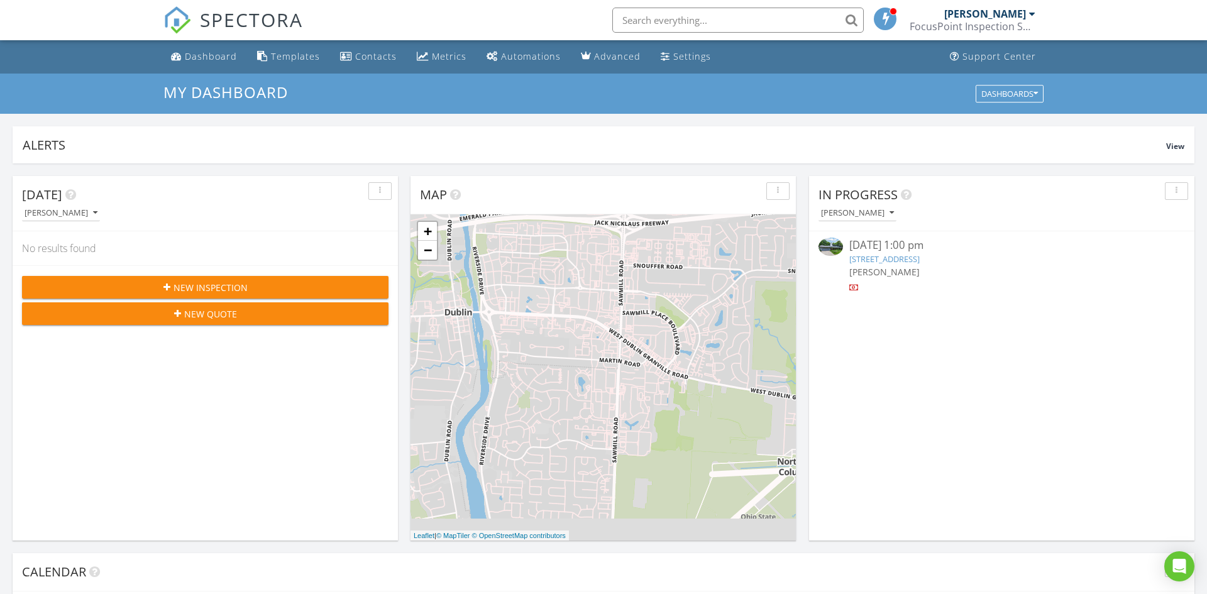
click at [902, 264] on link "[STREET_ADDRESS]" at bounding box center [884, 258] width 70 height 11
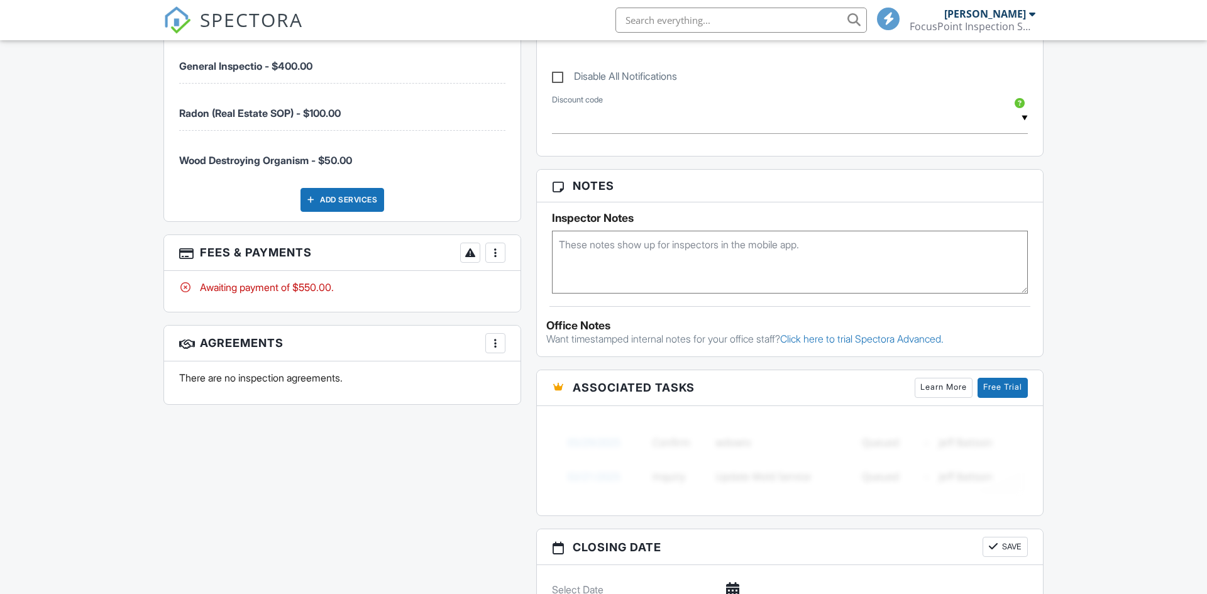
click at [495, 249] on div at bounding box center [495, 252] width 13 height 13
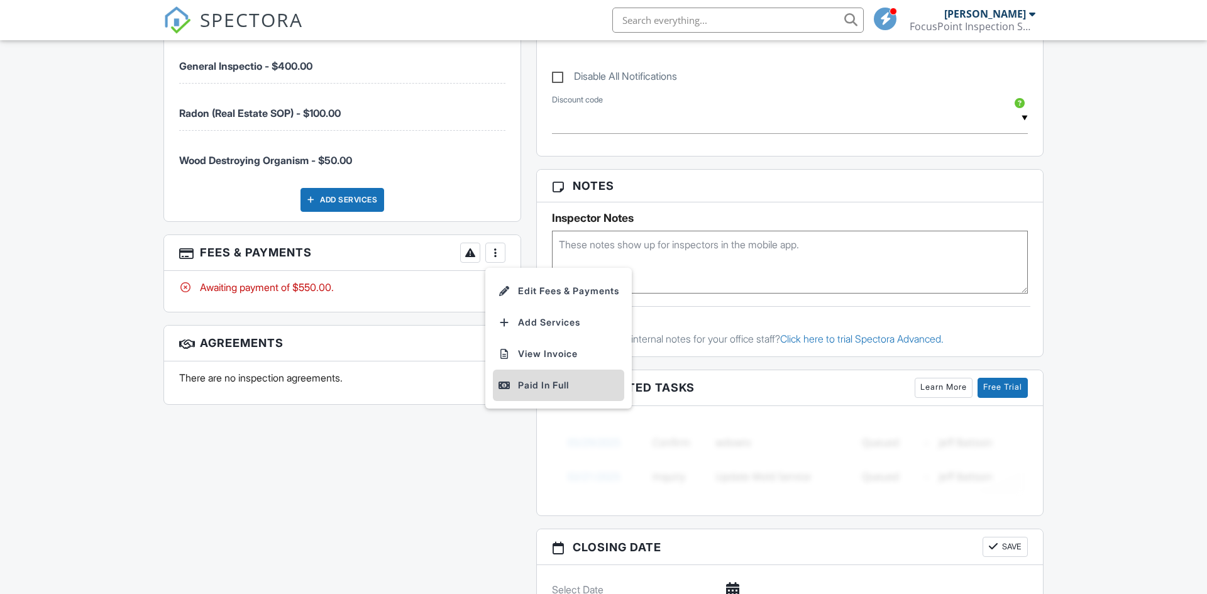
click at [516, 386] on div "Paid In Full" at bounding box center [558, 385] width 121 height 15
